Goal: Task Accomplishment & Management: Manage account settings

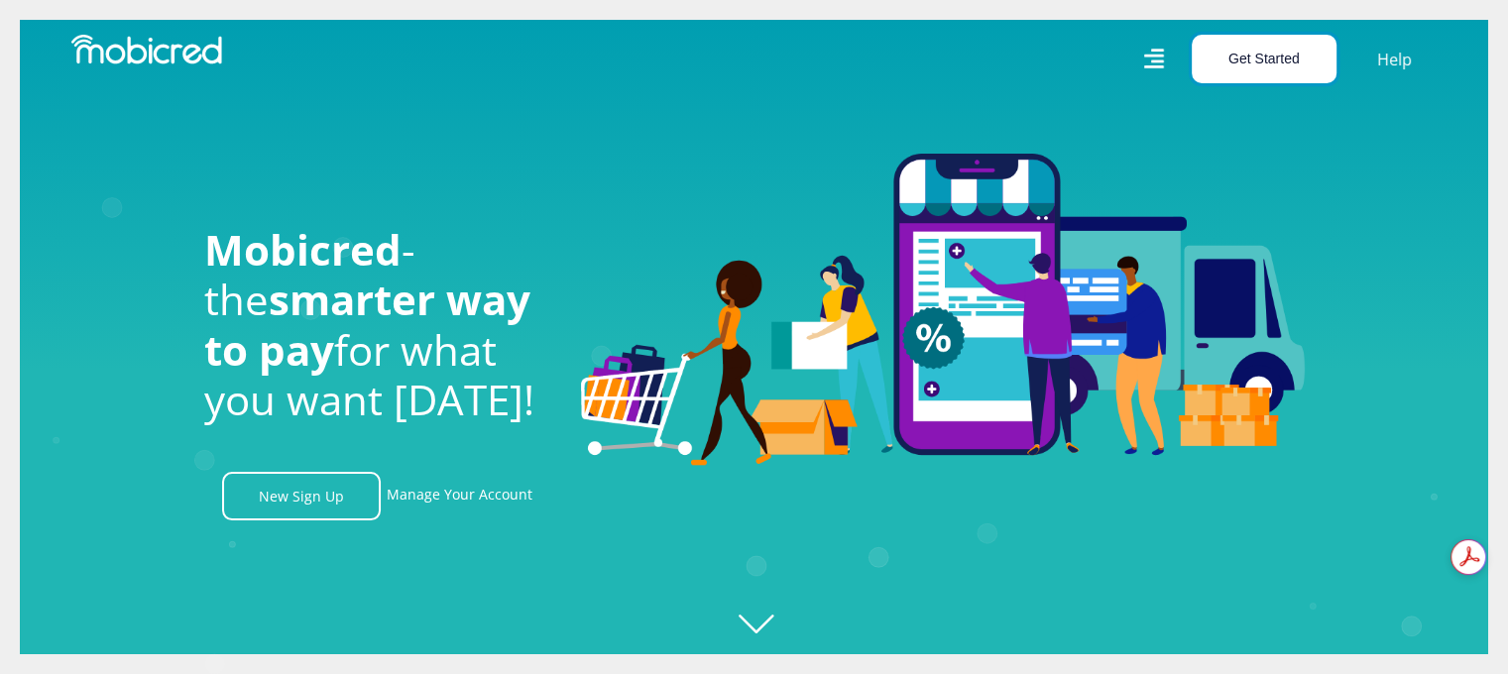
click at [1237, 51] on button "Get Started" at bounding box center [1264, 59] width 145 height 49
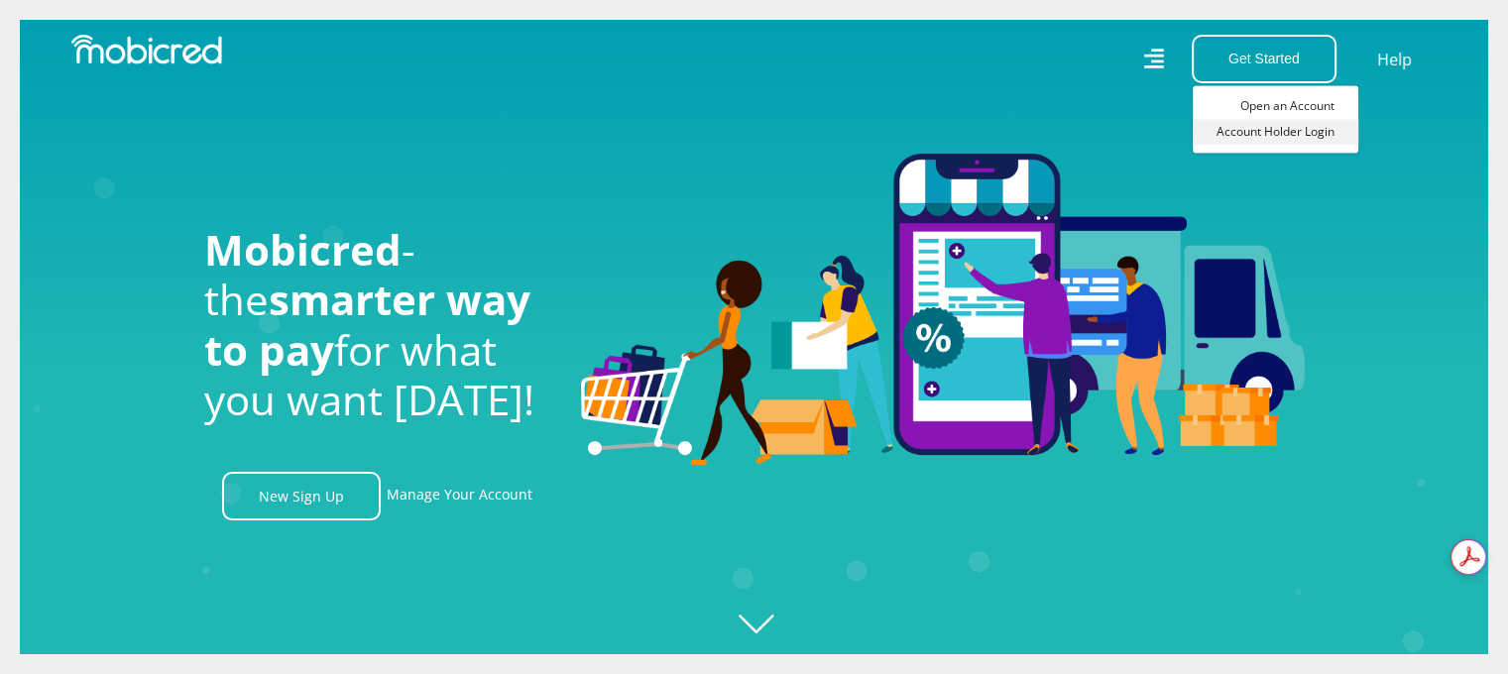
click at [1245, 133] on link "Account Holder Login" at bounding box center [1276, 132] width 166 height 26
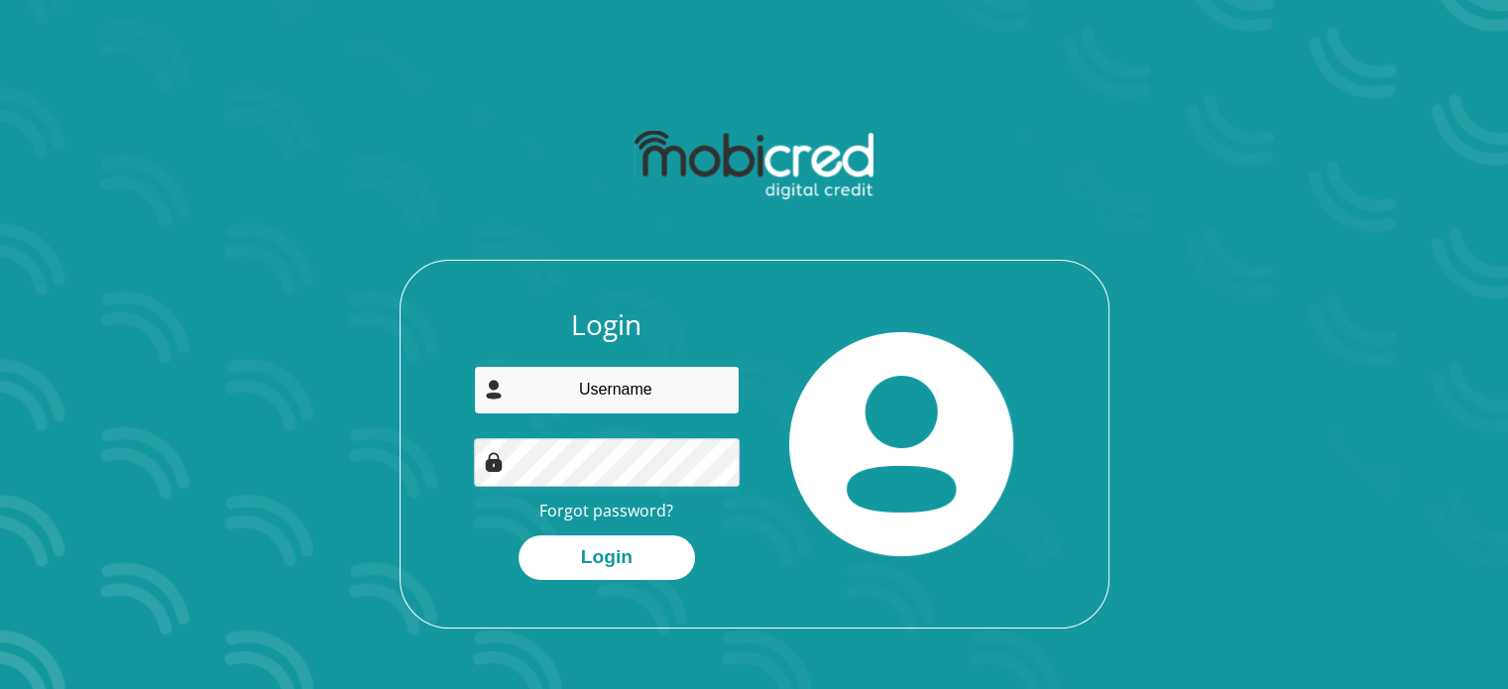
click at [590, 380] on input "email" at bounding box center [607, 390] width 266 height 49
type input "[EMAIL_ADDRESS][DOMAIN_NAME]"
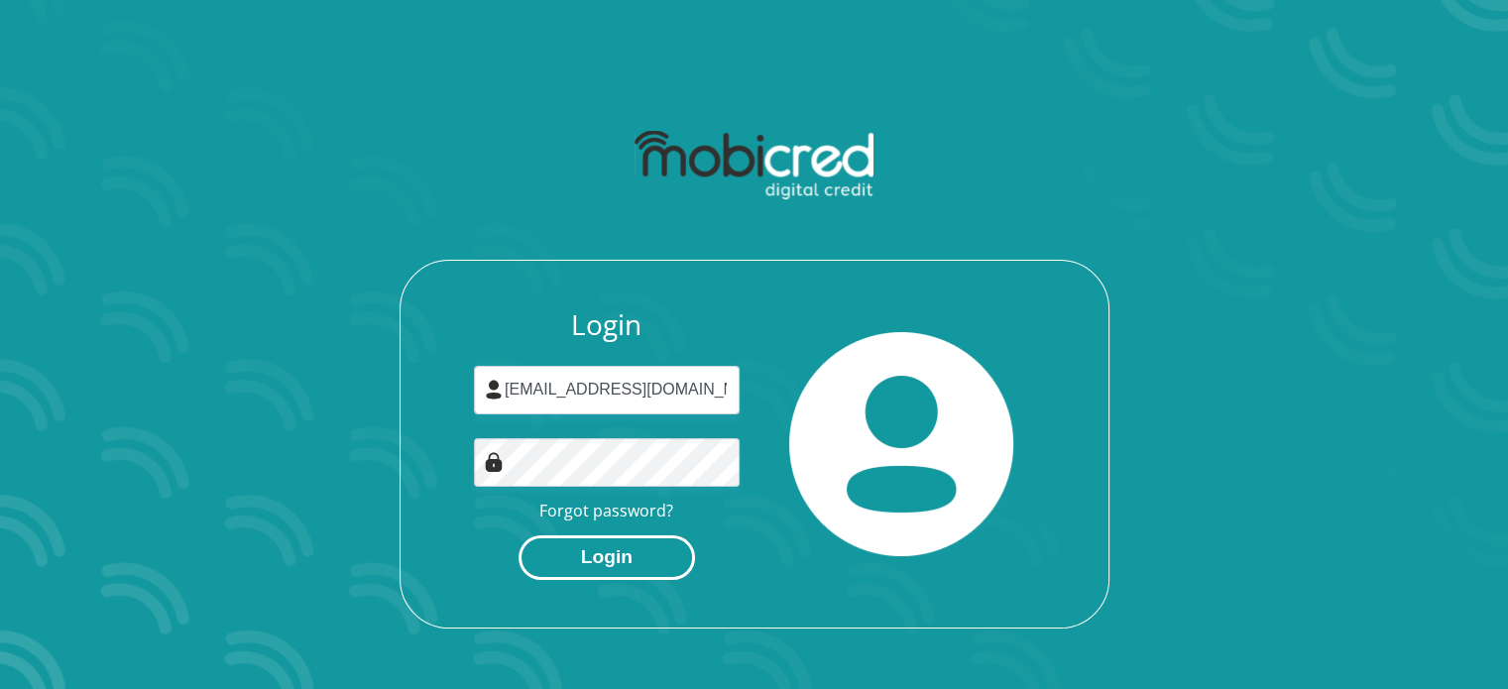
click at [596, 562] on button "Login" at bounding box center [607, 557] width 176 height 45
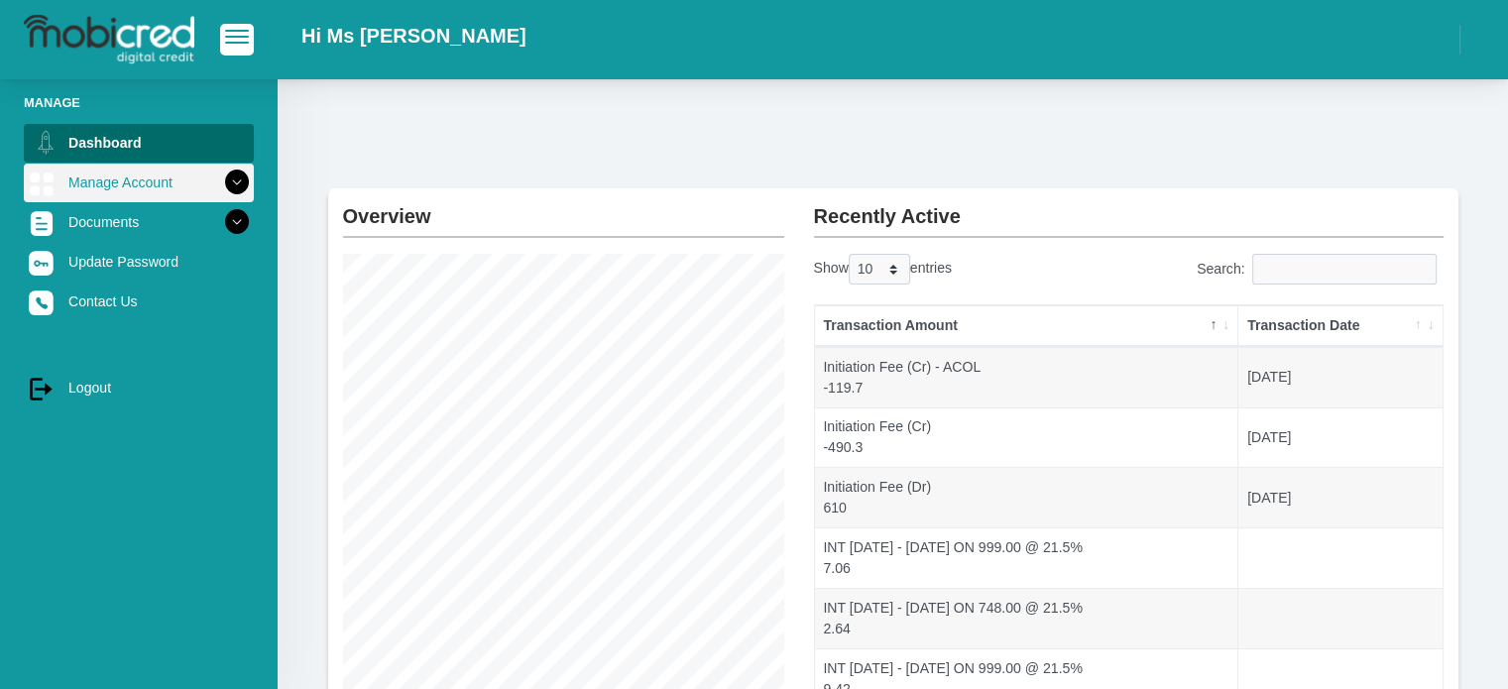
click at [61, 191] on link "Manage Account" at bounding box center [139, 183] width 230 height 38
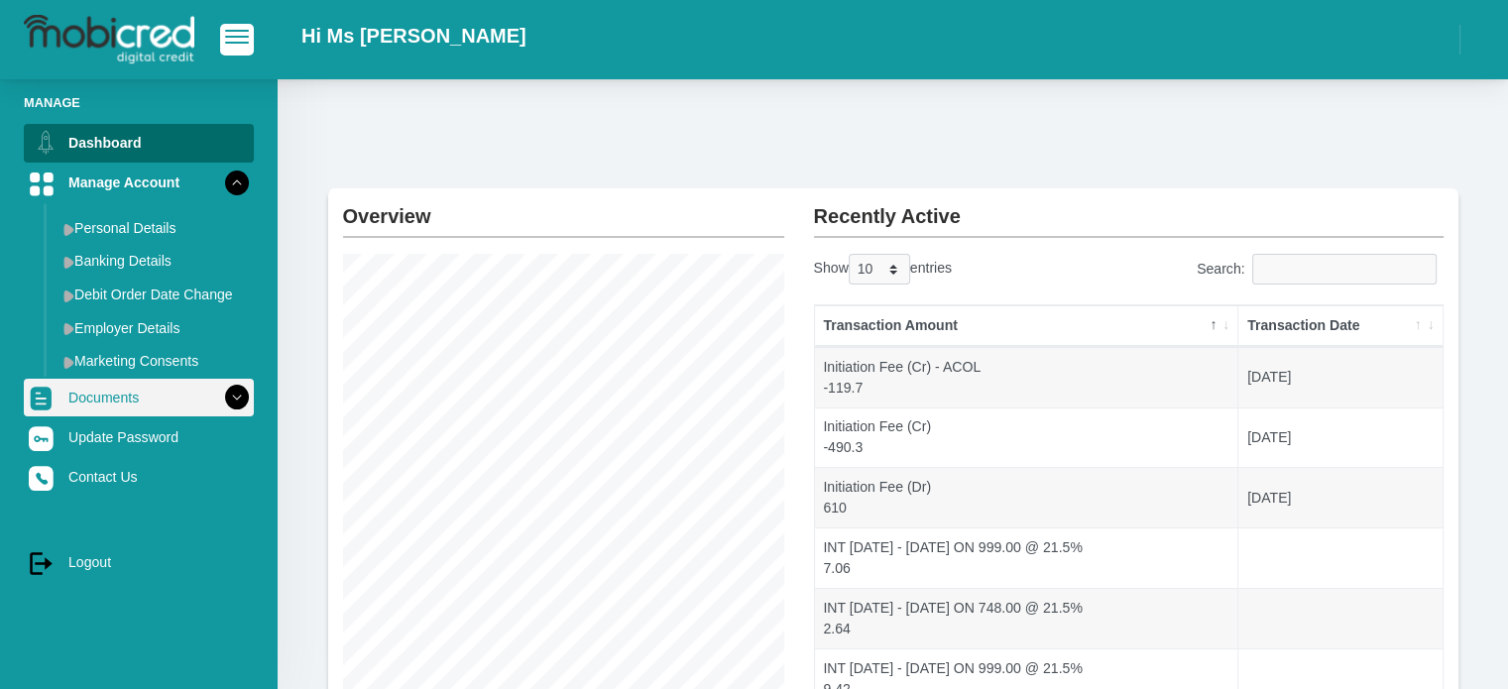
click at [155, 408] on link "Documents" at bounding box center [139, 398] width 230 height 38
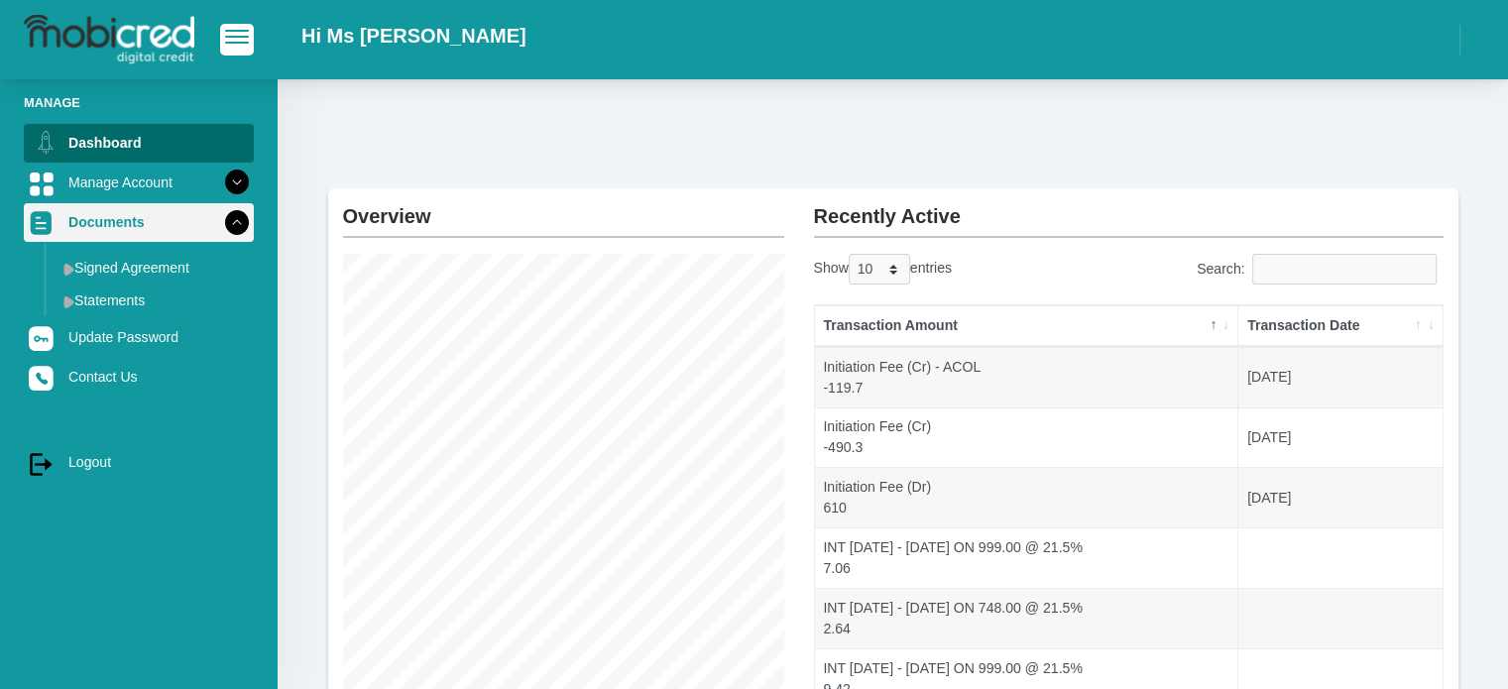
click at [226, 228] on icon at bounding box center [237, 222] width 34 height 34
